Goal: Task Accomplishment & Management: Manage account settings

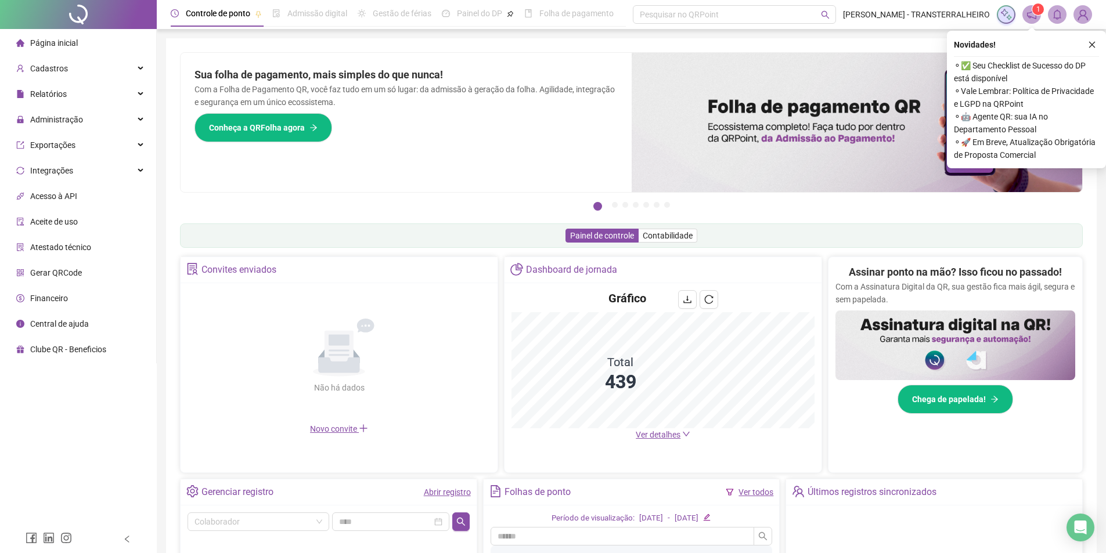
click at [1079, 9] on img at bounding box center [1082, 14] width 17 height 17
click at [1038, 55] on link "Meus dados" at bounding box center [1023, 56] width 54 height 9
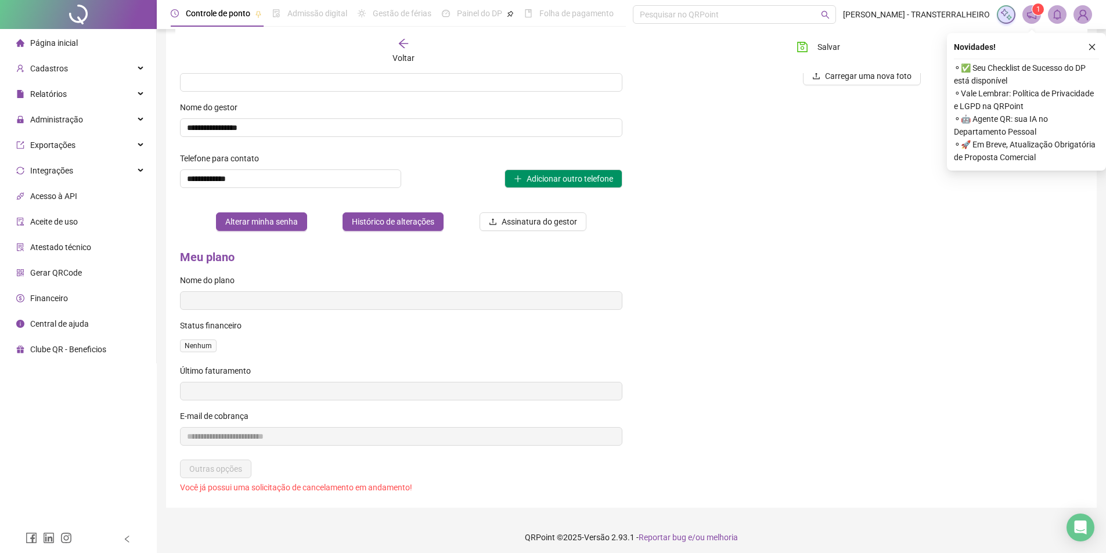
scroll to position [252, 0]
